Goal: Communication & Community: Connect with others

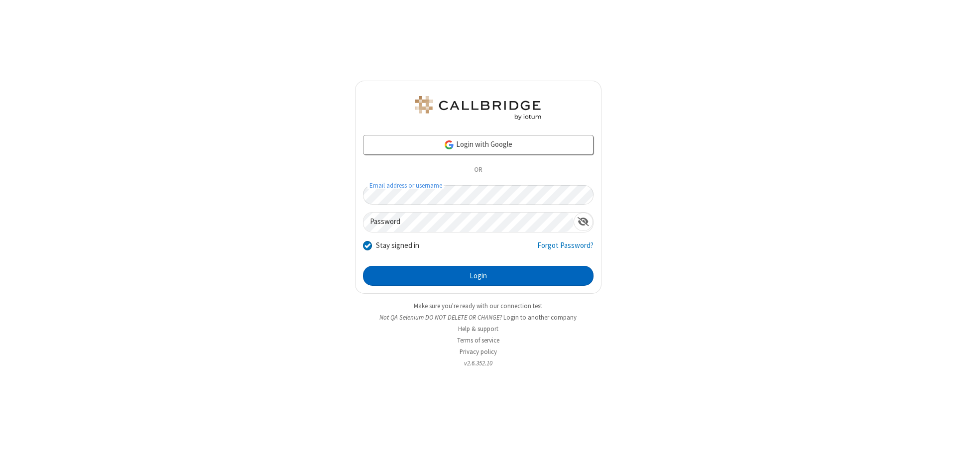
click at [478, 276] on button "Login" at bounding box center [478, 276] width 231 height 20
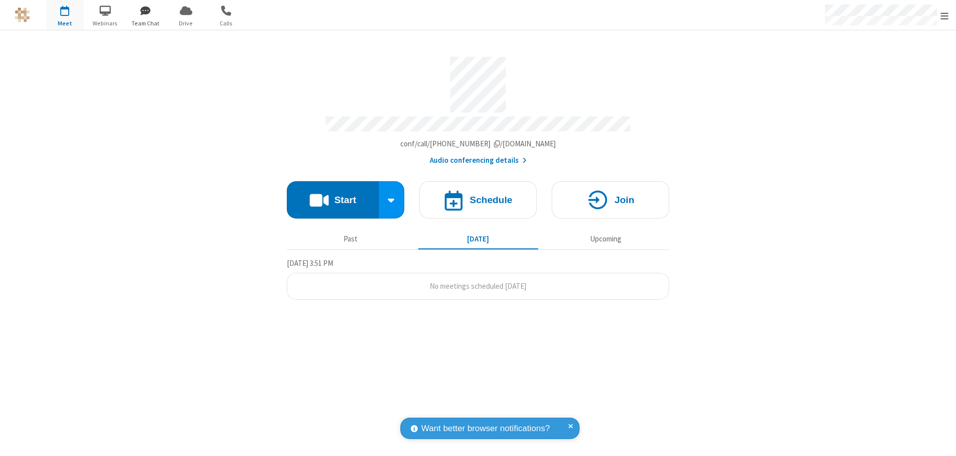
click at [145, 10] on span "button" at bounding box center [145, 10] width 37 height 17
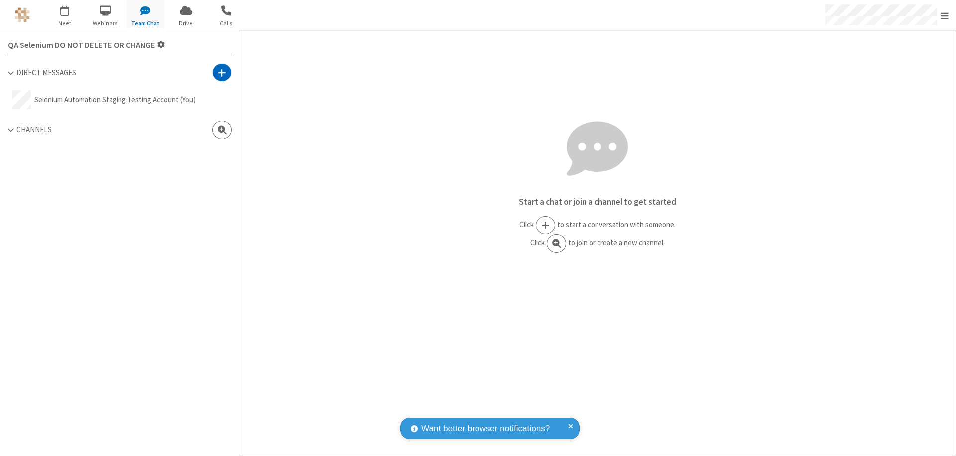
click at [222, 72] on span at bounding box center [222, 73] width 8 height 10
